Goal: Information Seeking & Learning: Check status

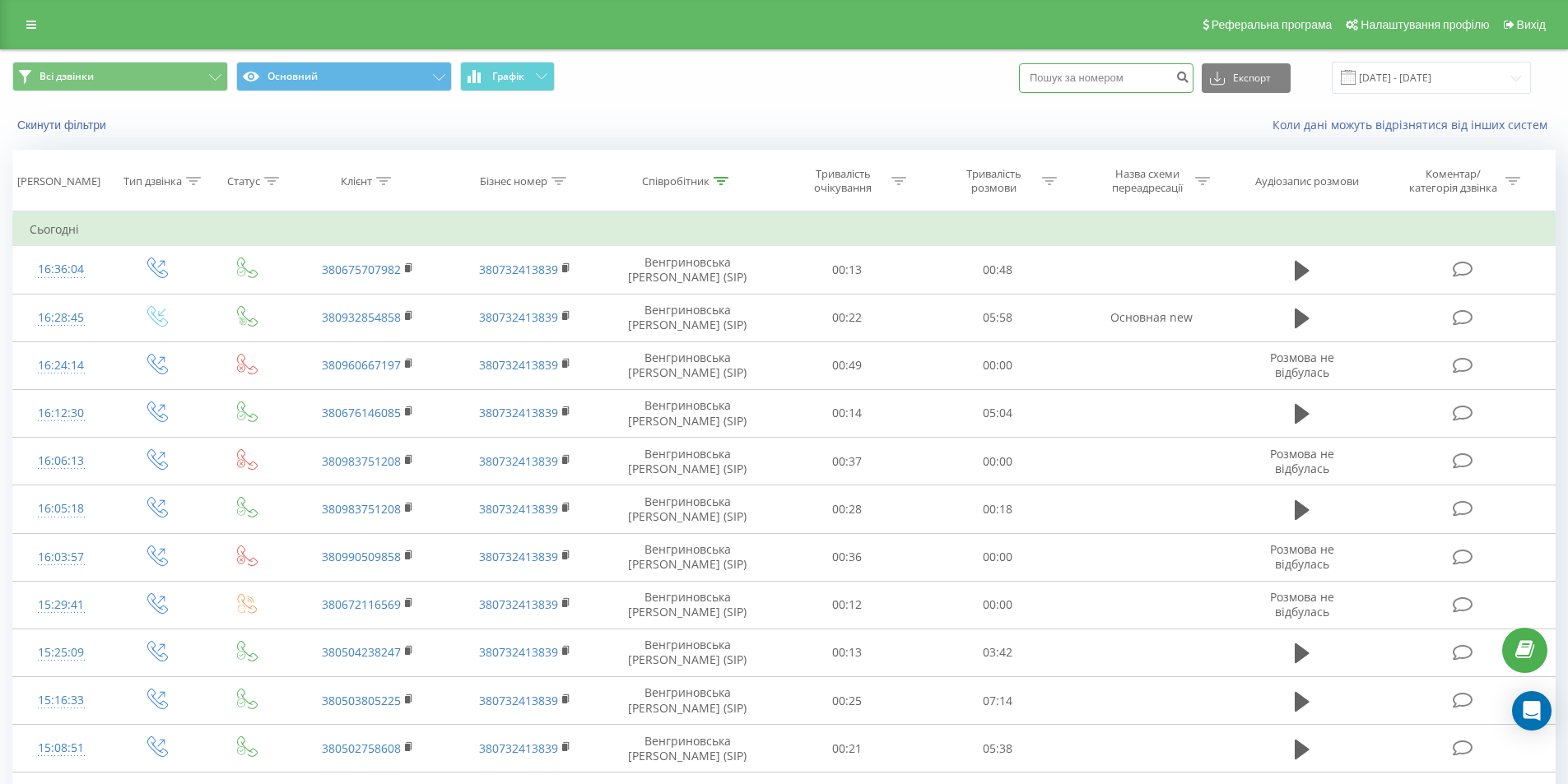
click at [1082, 80] on input at bounding box center [1106, 78] width 174 height 30
click at [710, 195] on th "Співробітник" at bounding box center [687, 181] width 169 height 61
click at [716, 184] on icon at bounding box center [722, 181] width 15 height 9
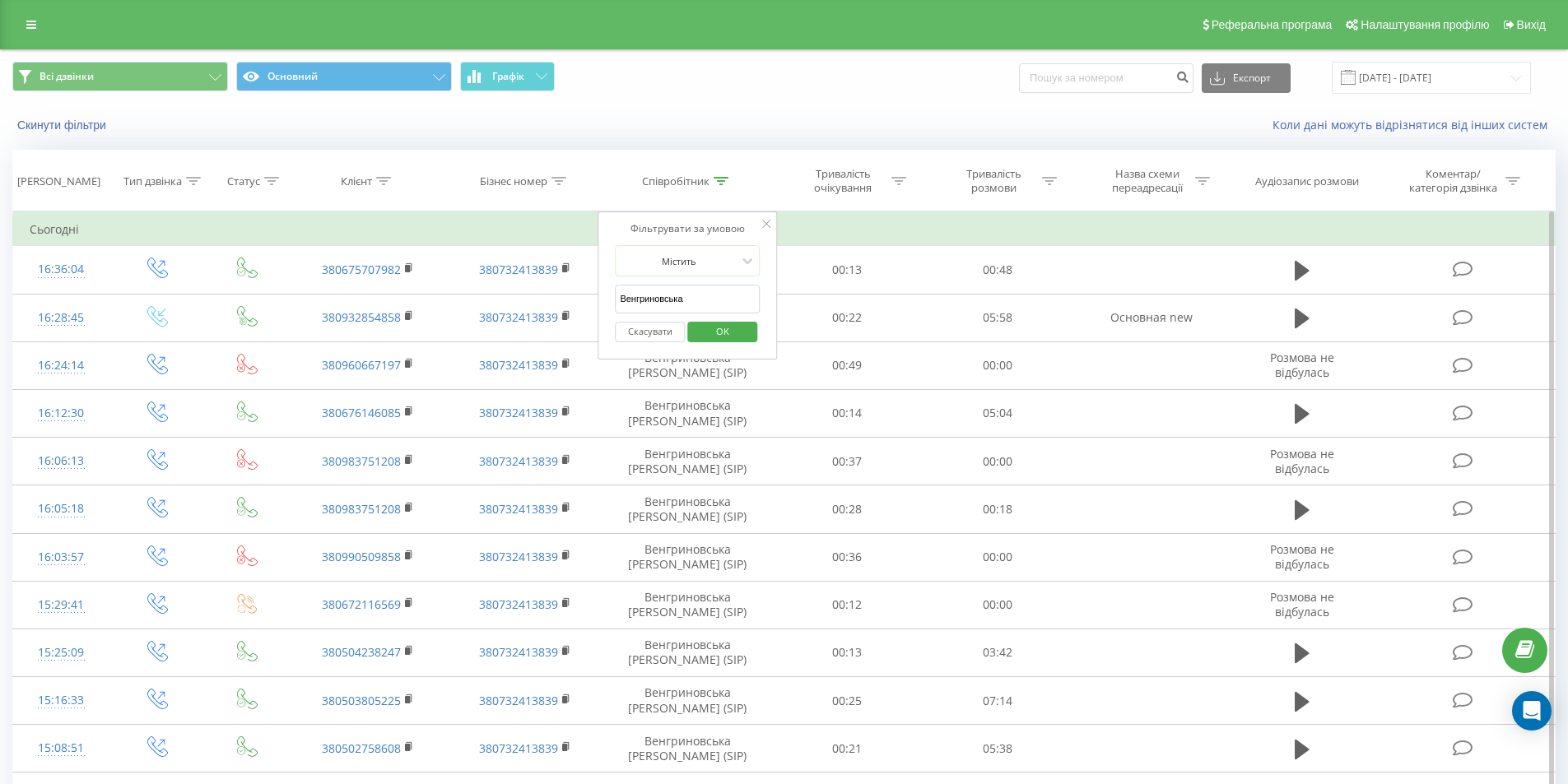
click at [683, 283] on form "Містить Венгриновська Скасувати OK" at bounding box center [687, 297] width 145 height 106
click at [682, 284] on form "Містить Венгриновська Скасувати OK" at bounding box center [687, 297] width 145 height 106
click at [670, 295] on input "Венгриновська" at bounding box center [687, 299] width 145 height 29
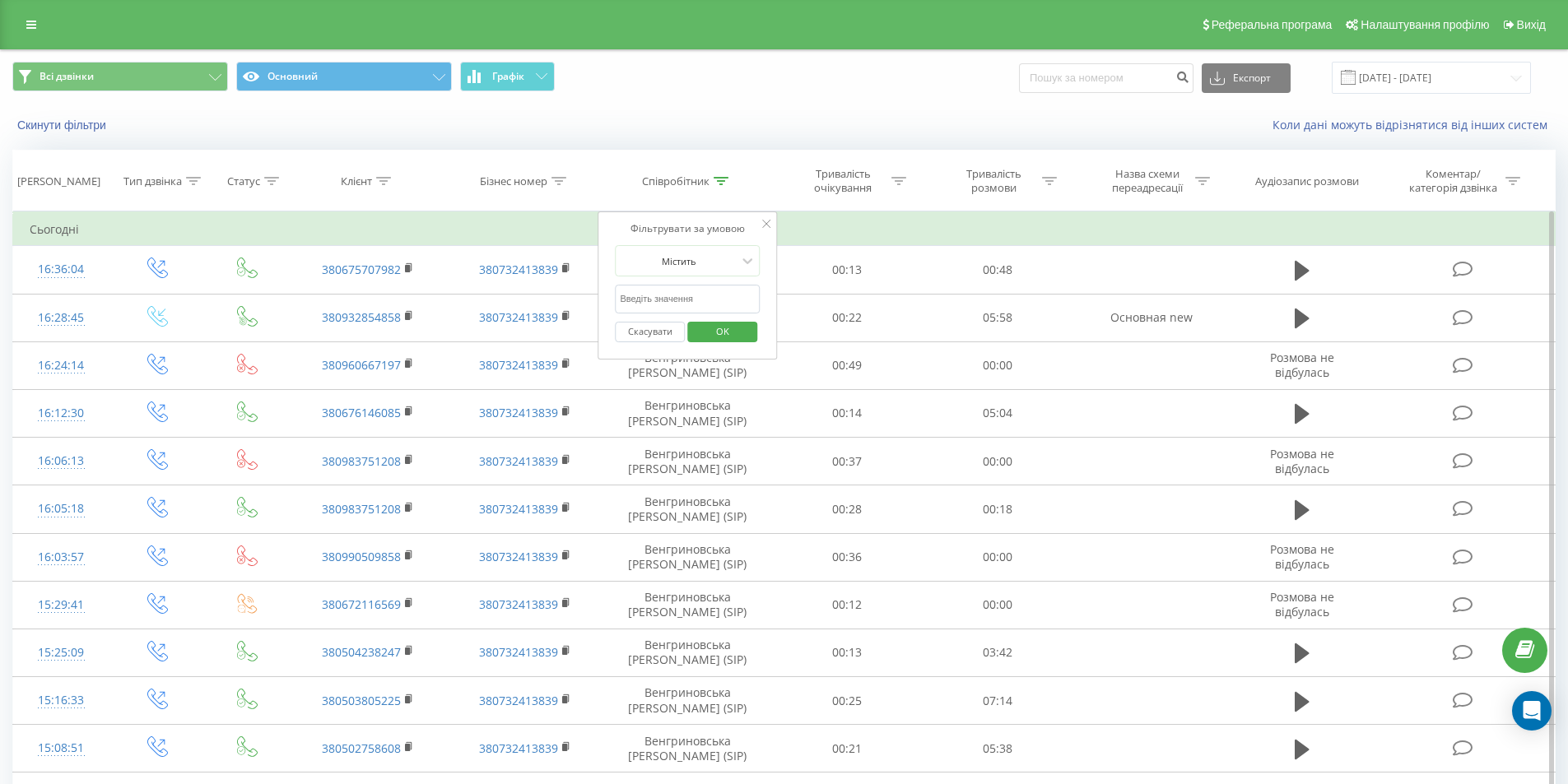
click at [670, 295] on input "text" at bounding box center [687, 299] width 145 height 29
type input "Аліна"
click at [723, 332] on span "OK" at bounding box center [723, 331] width 46 height 26
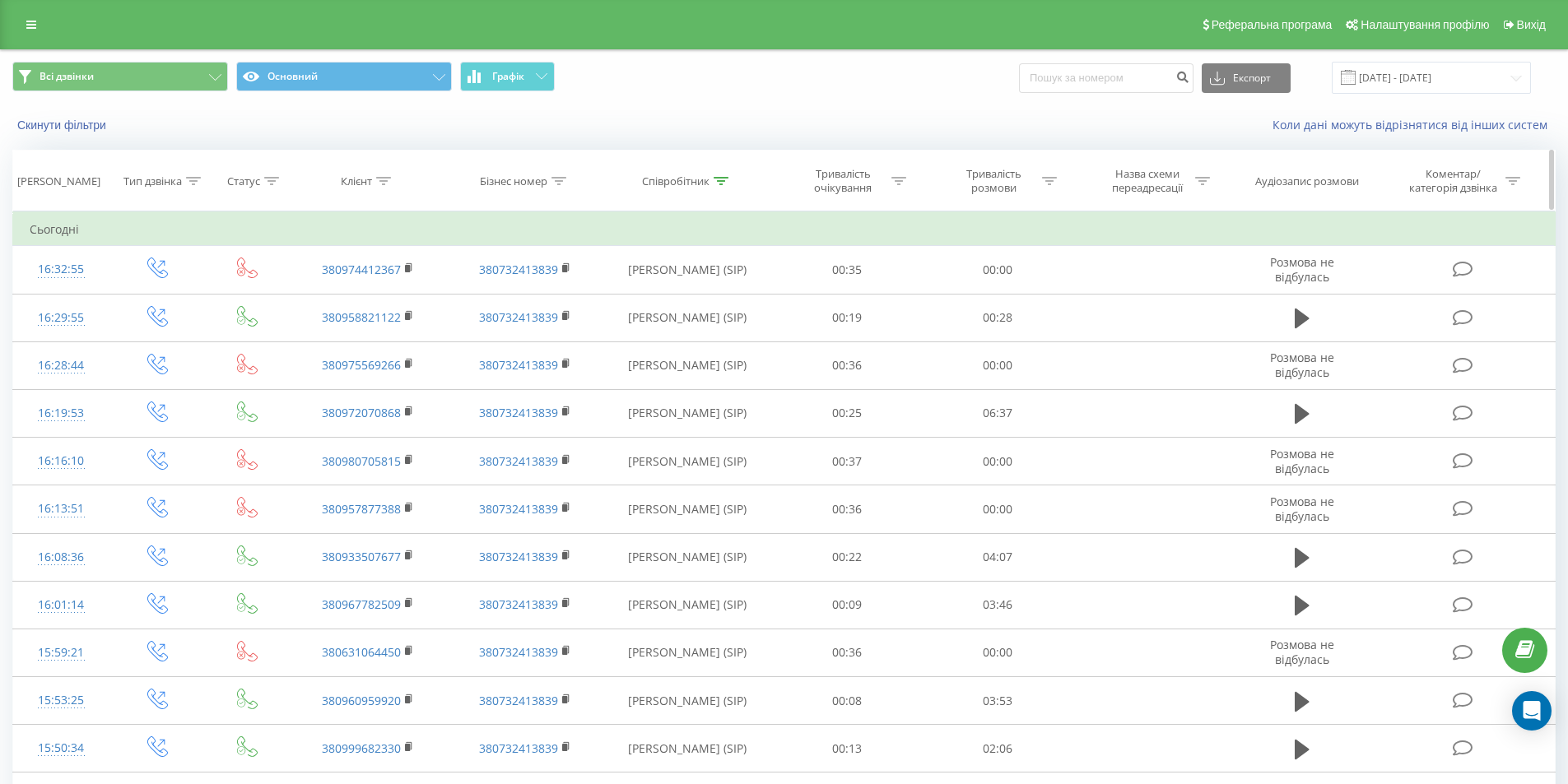
click at [714, 184] on icon at bounding box center [722, 181] width 15 height 9
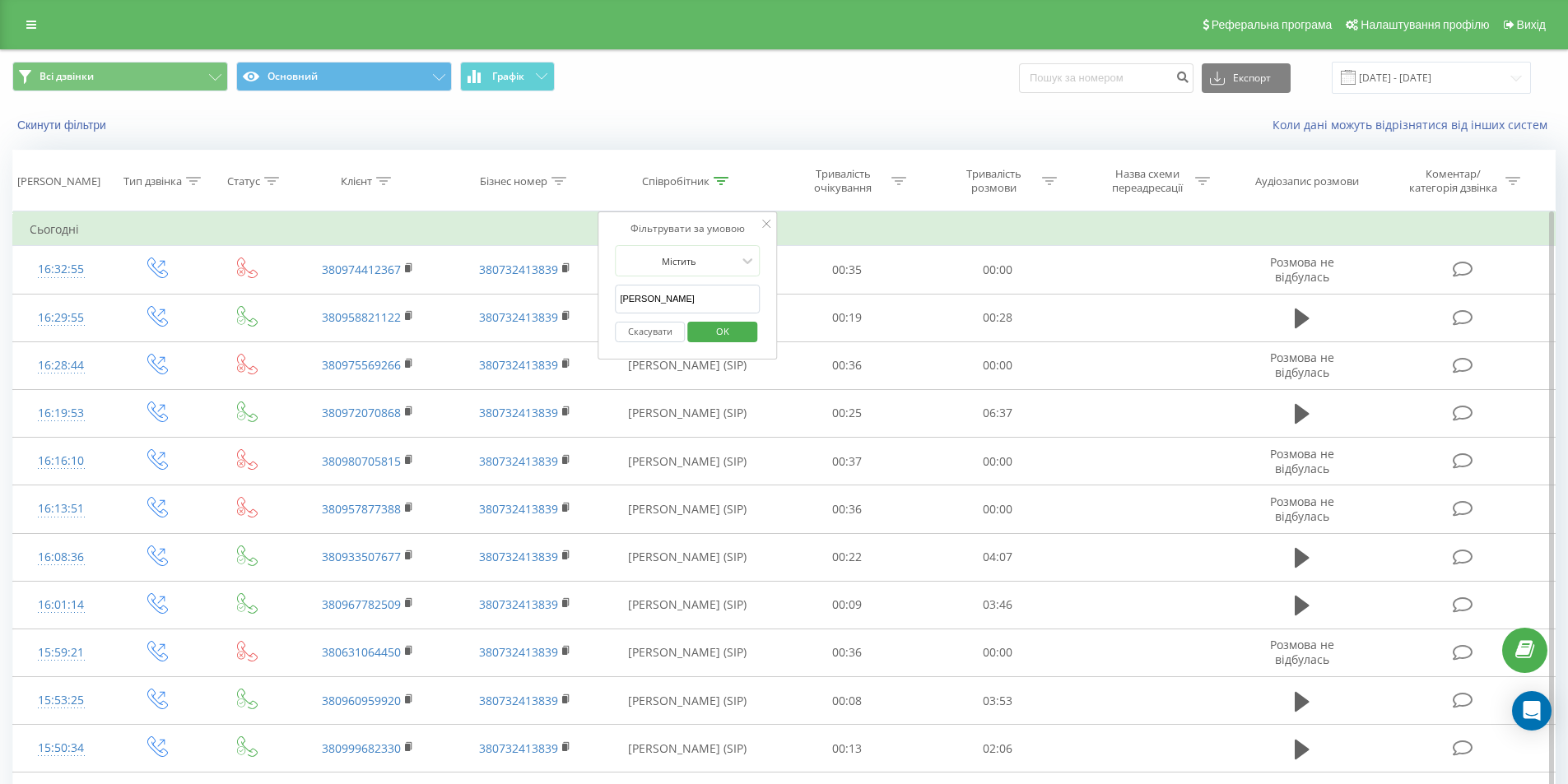
click at [677, 287] on input "Аліна" at bounding box center [687, 299] width 145 height 29
click at [677, 287] on input "text" at bounding box center [687, 299] width 145 height 29
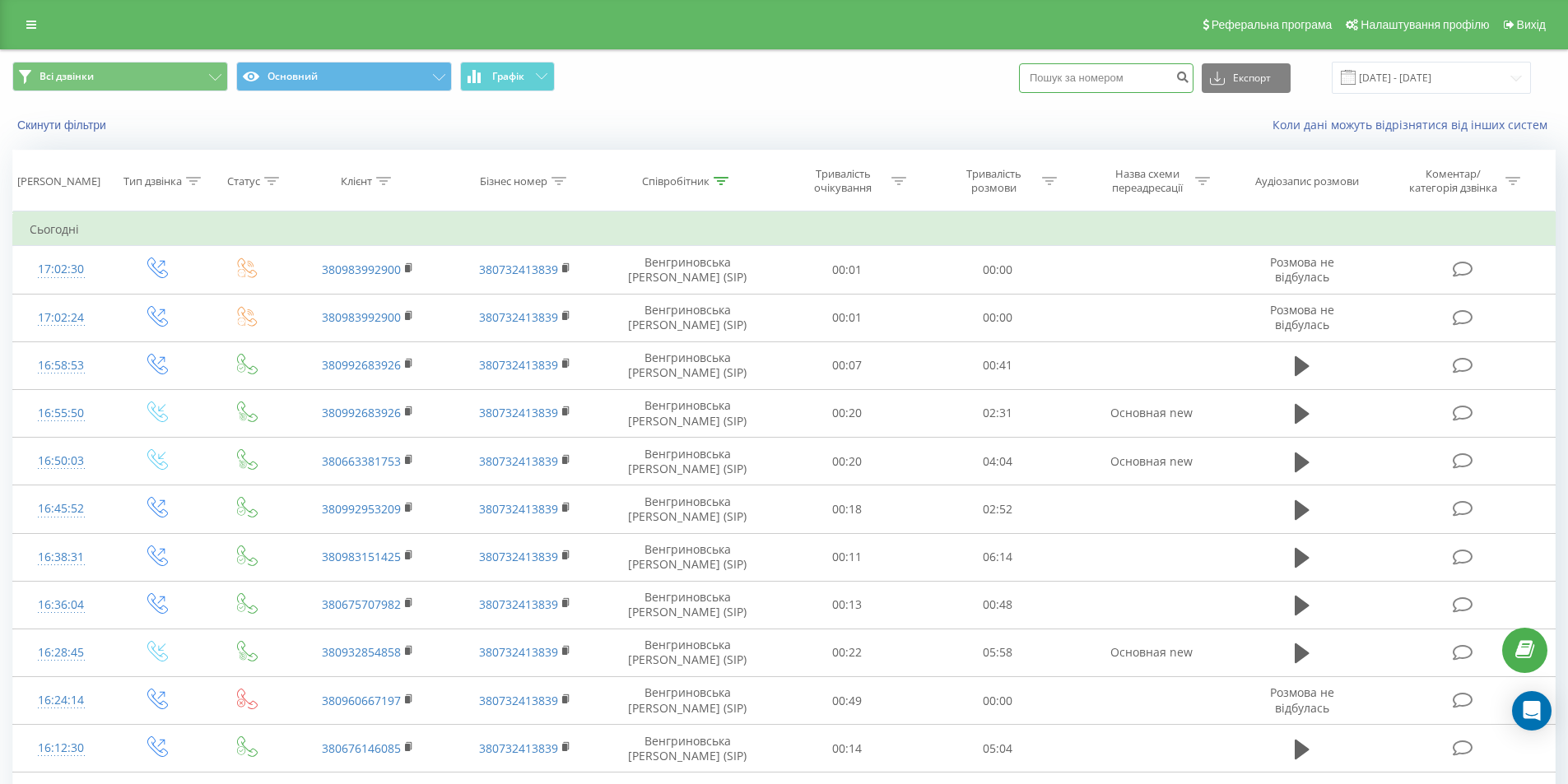
click at [1078, 84] on input at bounding box center [1106, 78] width 174 height 30
paste input "380992683926"
type input "380992683926"
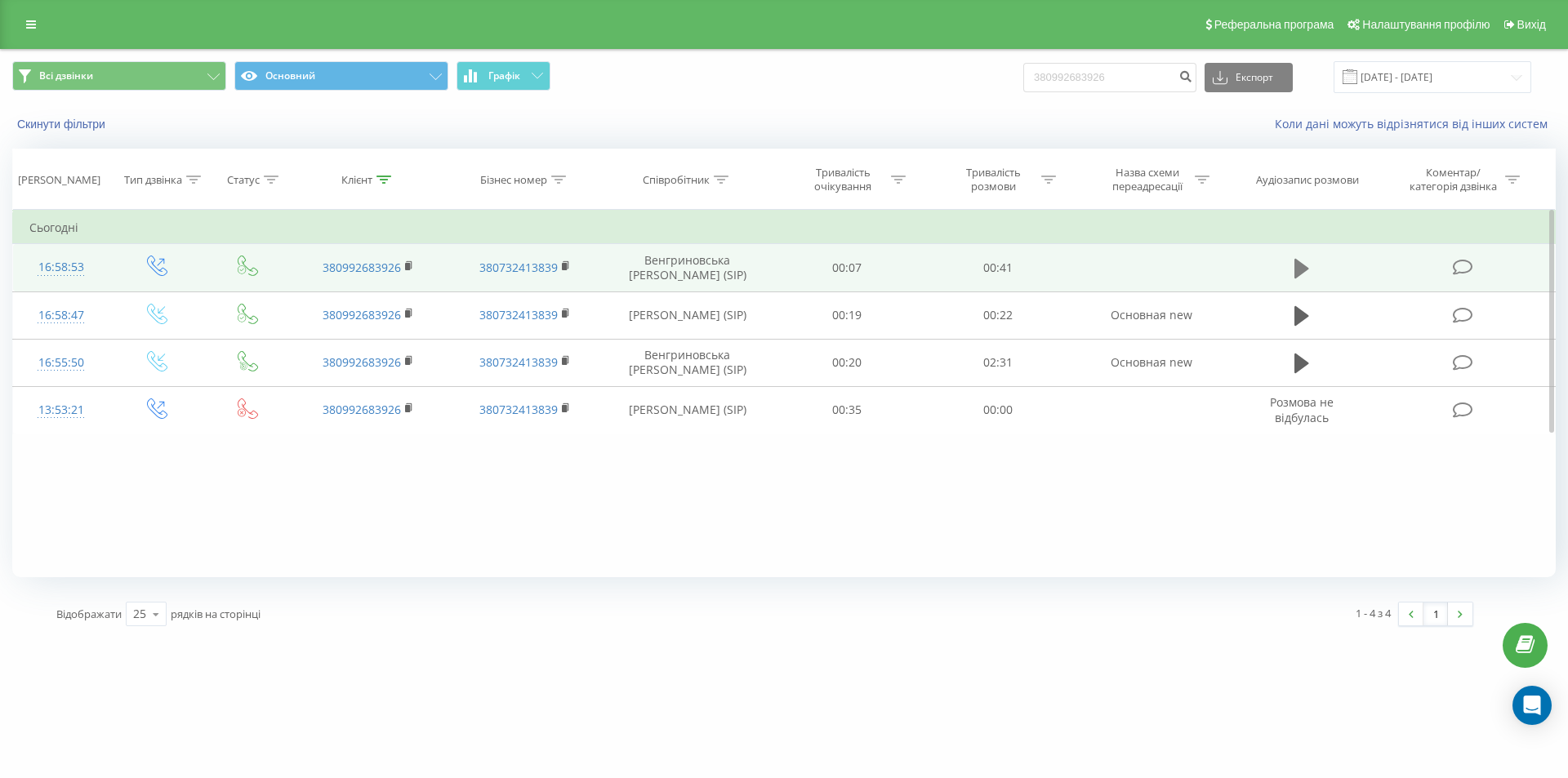
click at [1303, 261] on icon at bounding box center [1302, 268] width 15 height 23
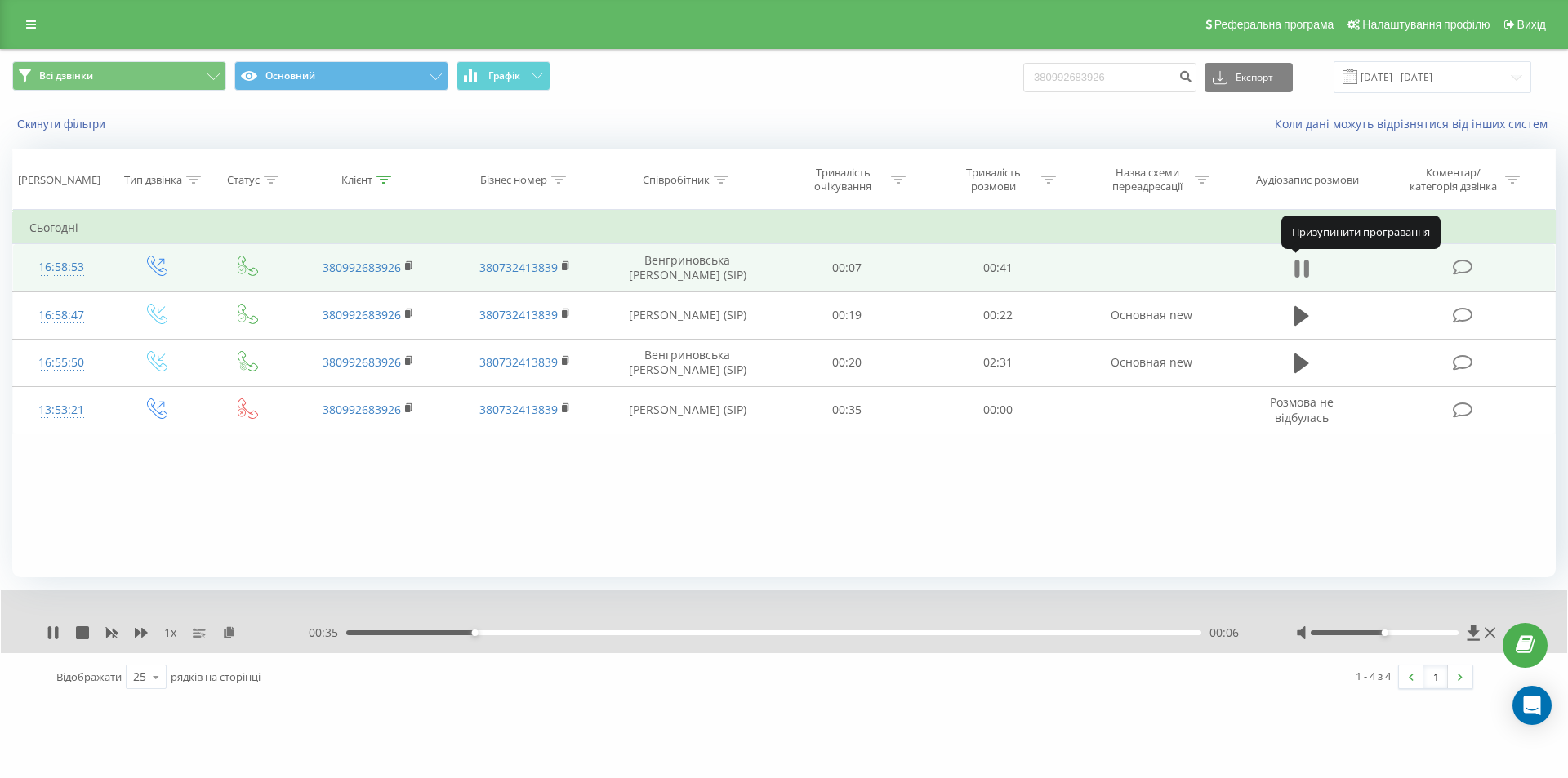
click at [1306, 265] on icon at bounding box center [1306, 268] width 5 height 18
click at [1127, 82] on input "380992683926" at bounding box center [1109, 78] width 173 height 29
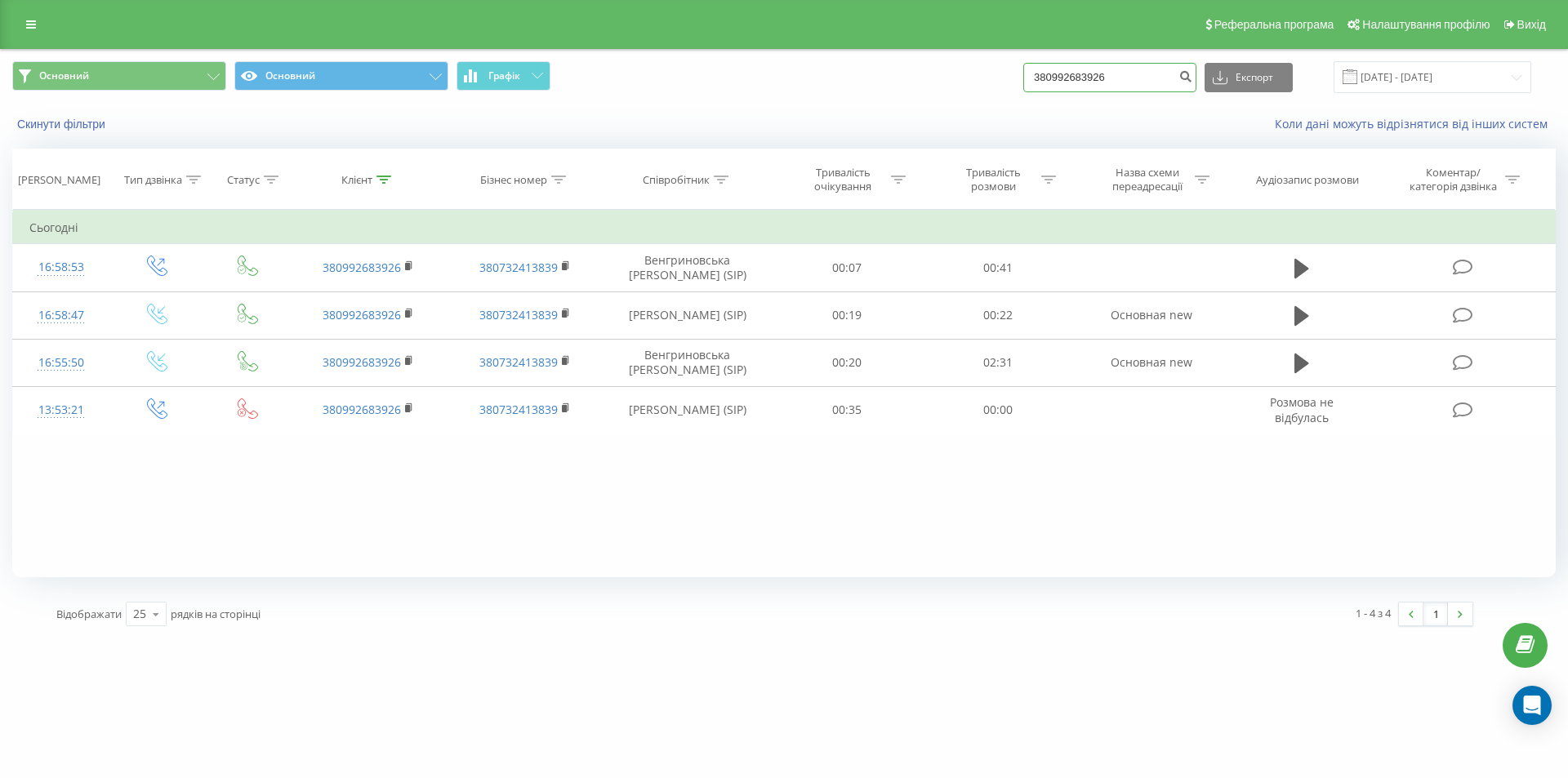
click at [1117, 63] on input "380992683926" at bounding box center [1109, 78] width 173 height 29
click at [1116, 78] on input "380992683926" at bounding box center [1109, 78] width 173 height 29
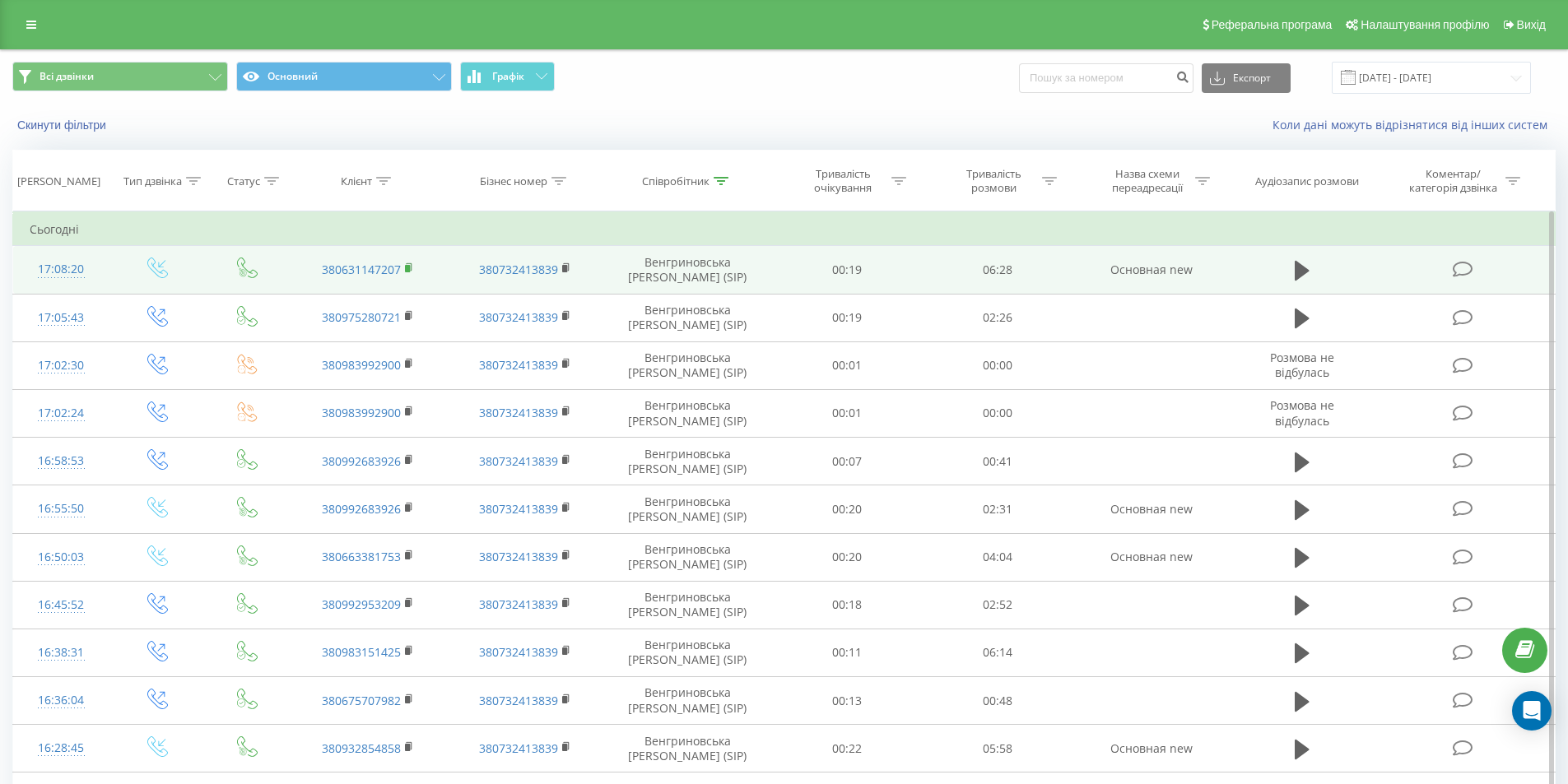
click at [411, 271] on icon at bounding box center [410, 269] width 10 height 11
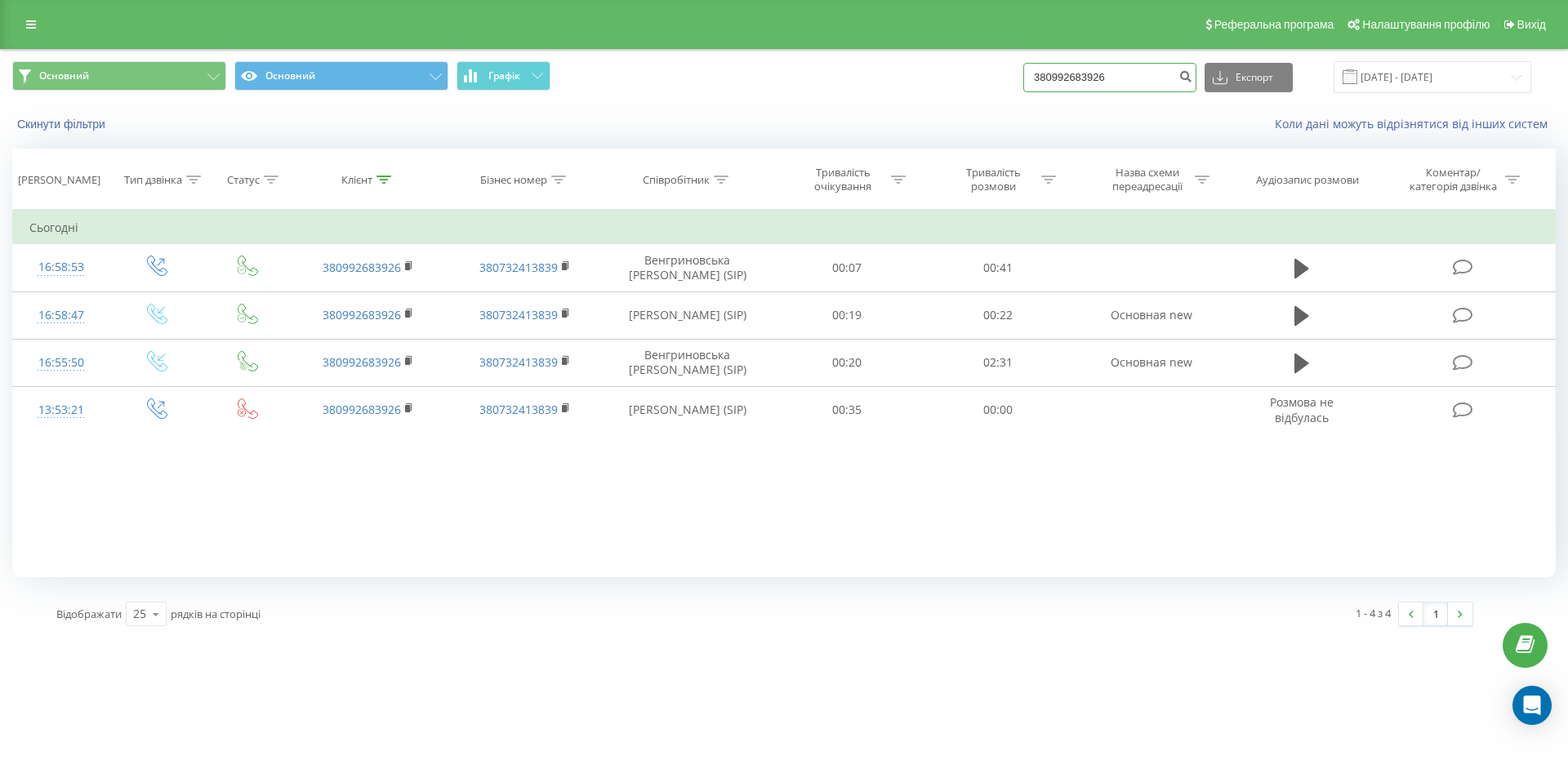
click at [1130, 80] on input "380992683926" at bounding box center [1109, 78] width 173 height 29
paste input "380507207809"
type input "380507207809"
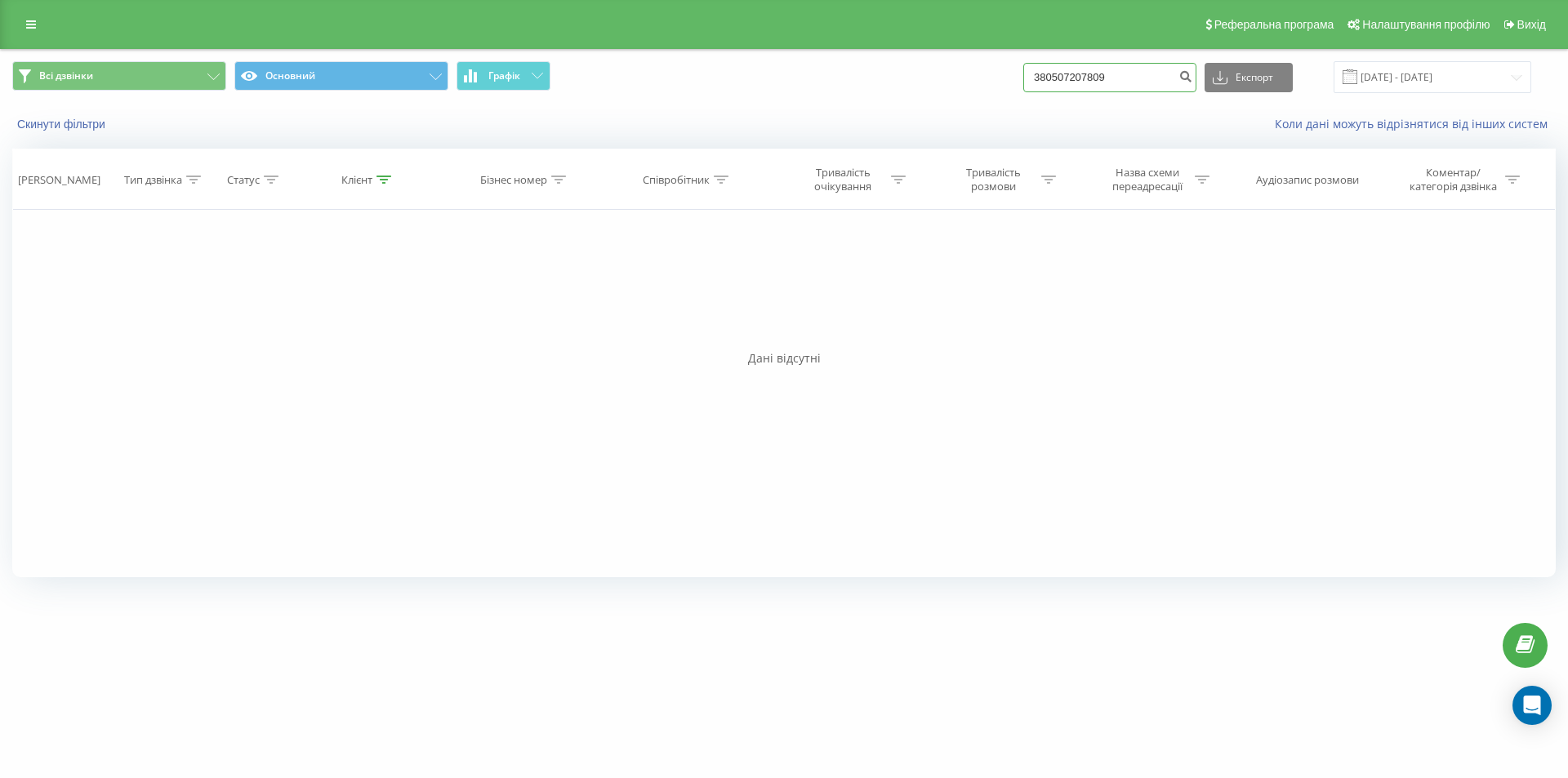
click at [1116, 71] on input "380507207809" at bounding box center [1109, 78] width 173 height 29
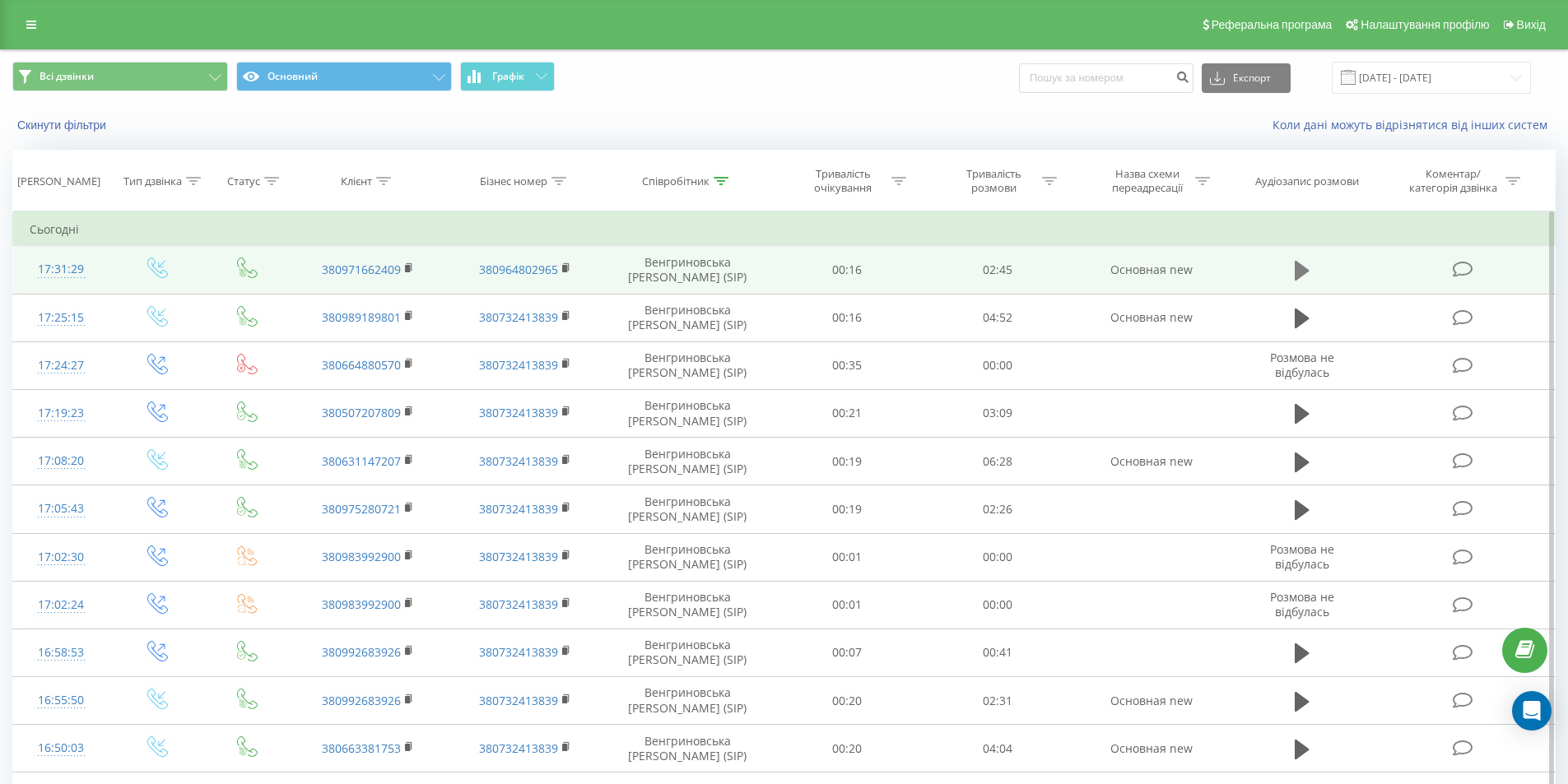
click at [1308, 269] on icon at bounding box center [1303, 271] width 15 height 23
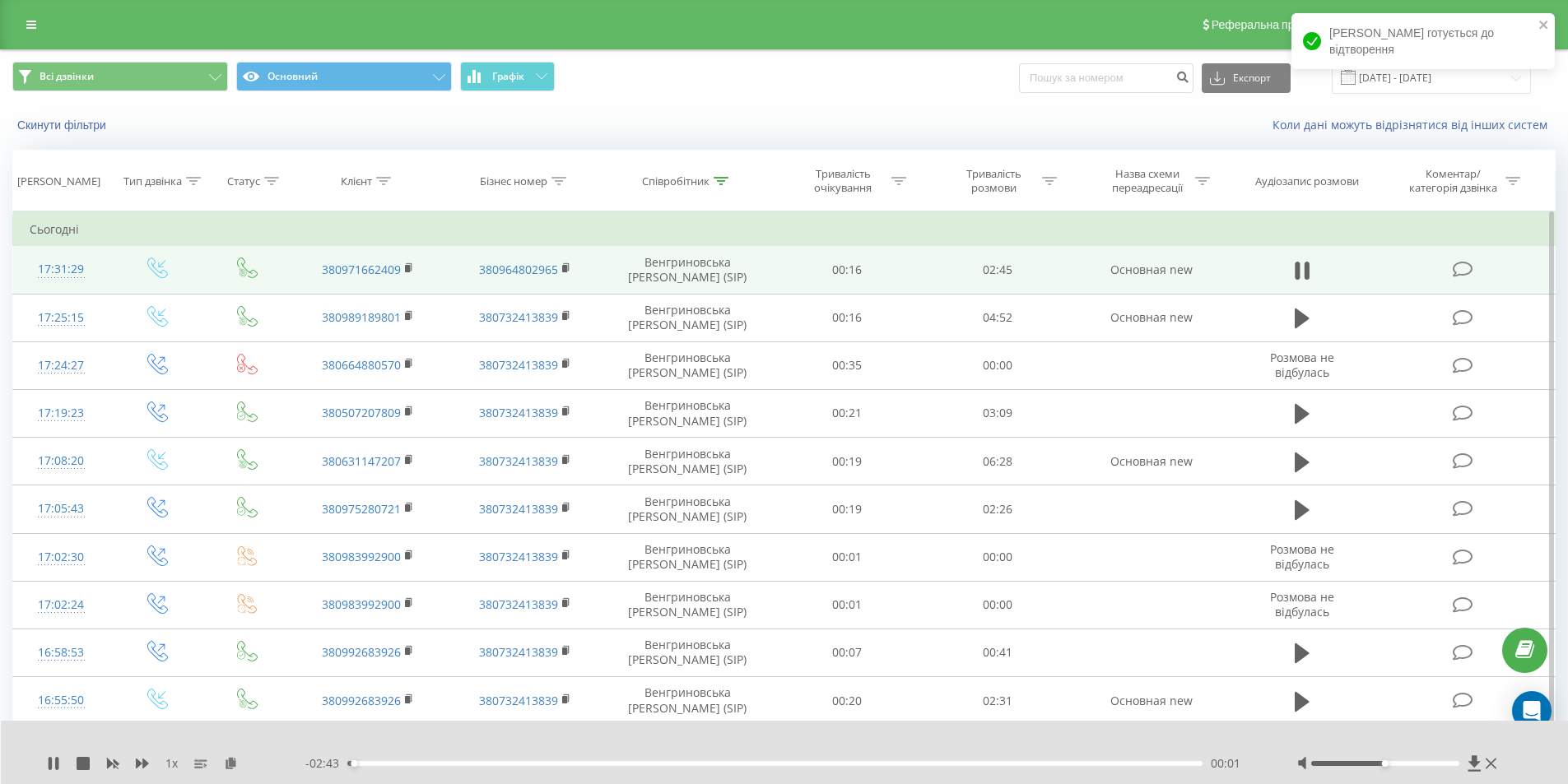
click at [386, 761] on div "00:01" at bounding box center [775, 763] width 856 height 5
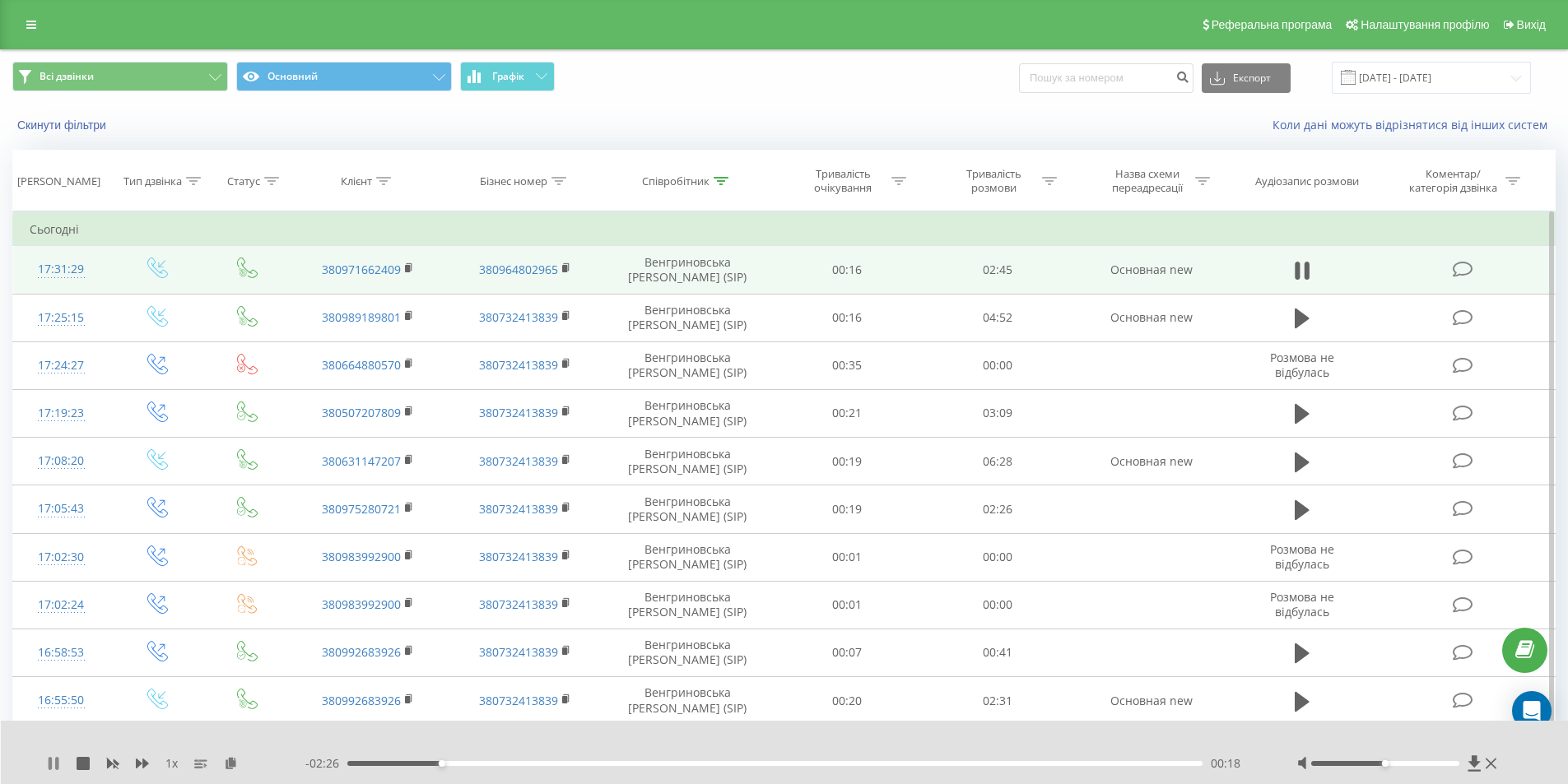
click at [54, 766] on icon at bounding box center [53, 764] width 13 height 13
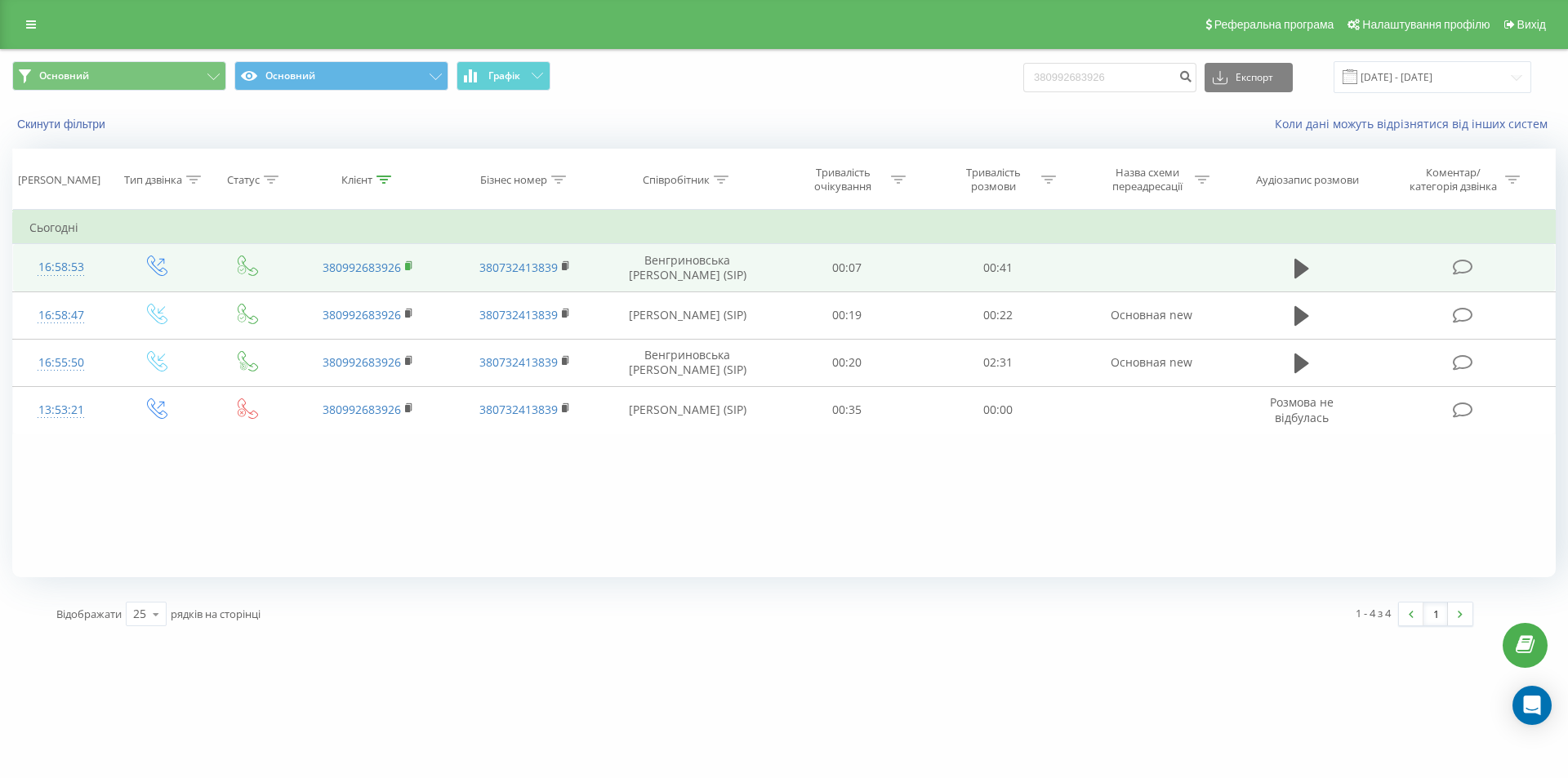
click at [409, 265] on rect at bounding box center [407, 267] width 5 height 8
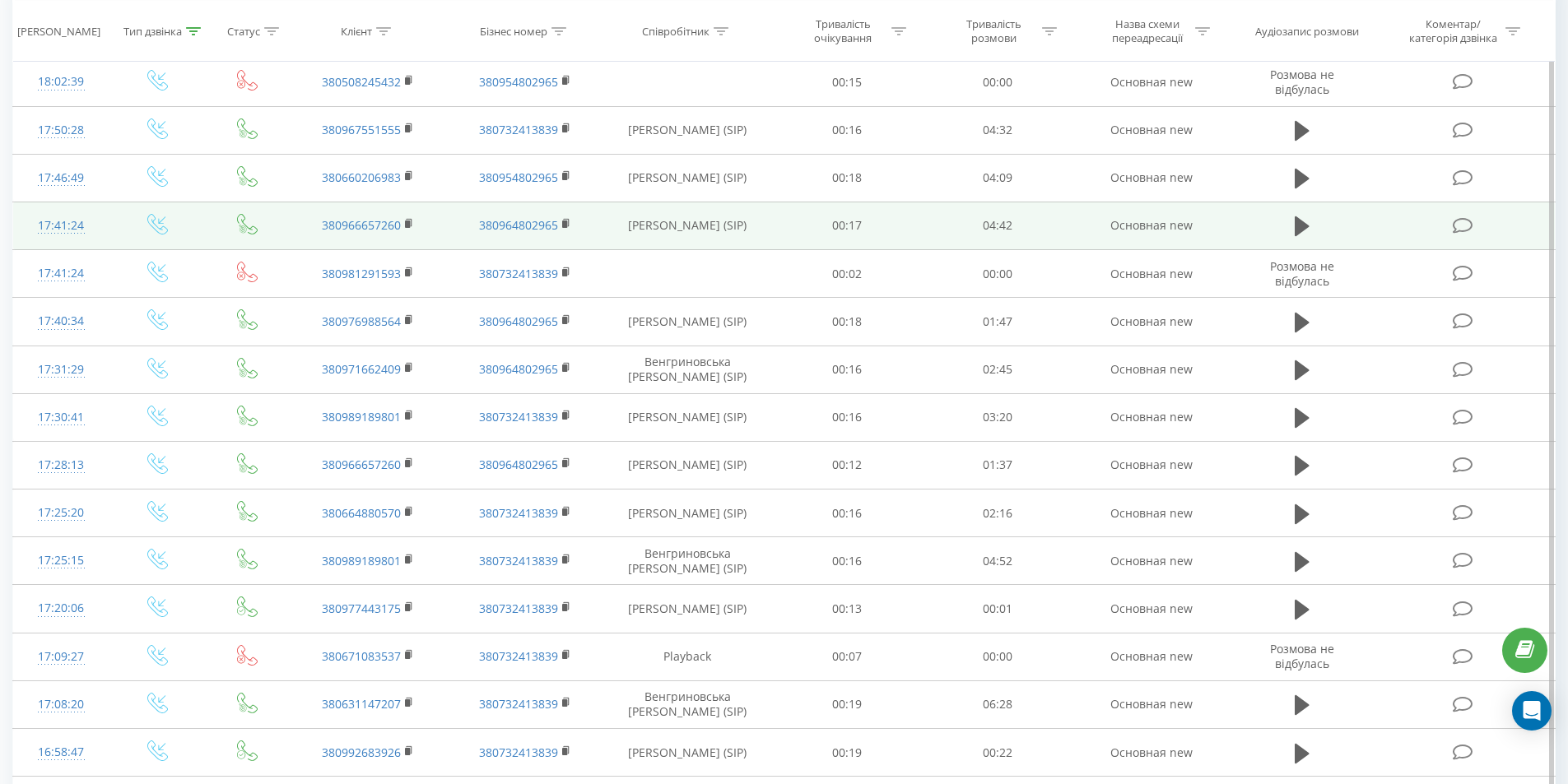
scroll to position [165, 0]
